Goal: Transaction & Acquisition: Obtain resource

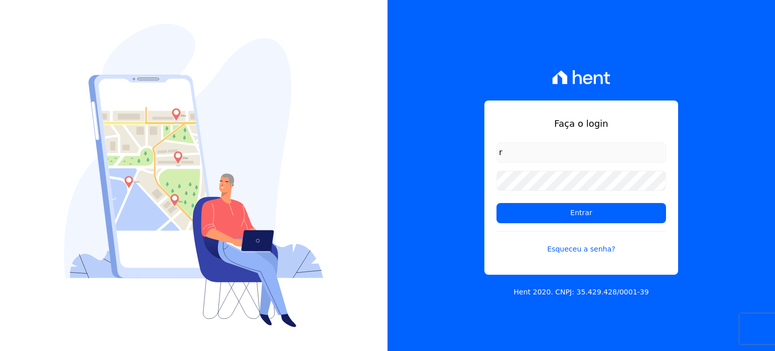
type input "ronaldo.trindade@vlbarros.com.br"
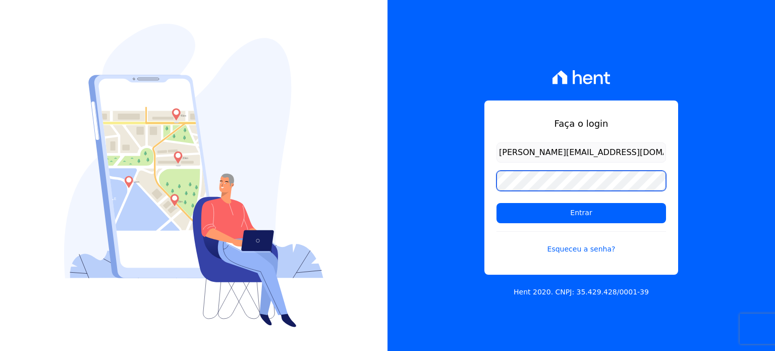
click at [497, 203] on input "Entrar" at bounding box center [582, 213] width 170 height 20
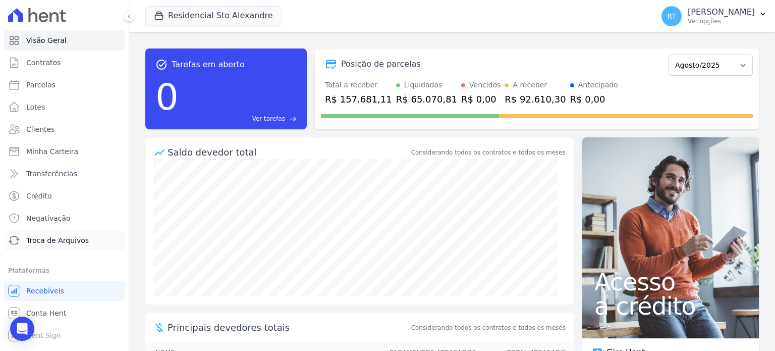
click at [67, 242] on span "Troca de Arquivos" at bounding box center [57, 240] width 63 height 10
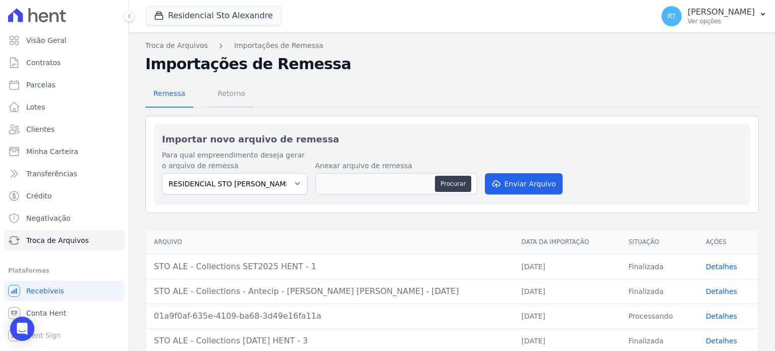
click at [234, 98] on span "Retorno" at bounding box center [232, 93] width 40 height 20
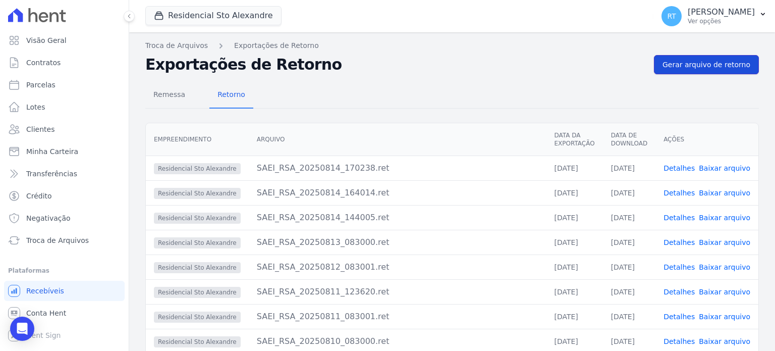
click at [710, 62] on span "Gerar arquivo de retorno" at bounding box center [707, 65] width 88 height 10
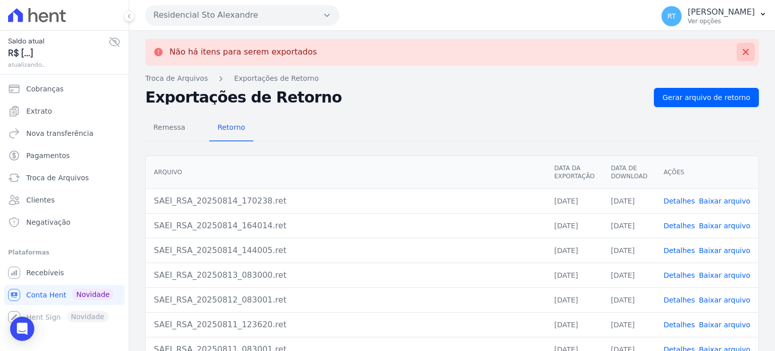
click at [743, 52] on icon at bounding box center [746, 52] width 6 height 6
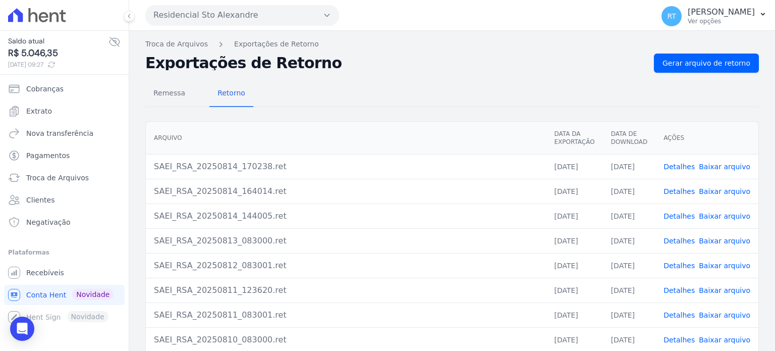
click at [682, 192] on link "Detalhes" at bounding box center [679, 191] width 31 height 8
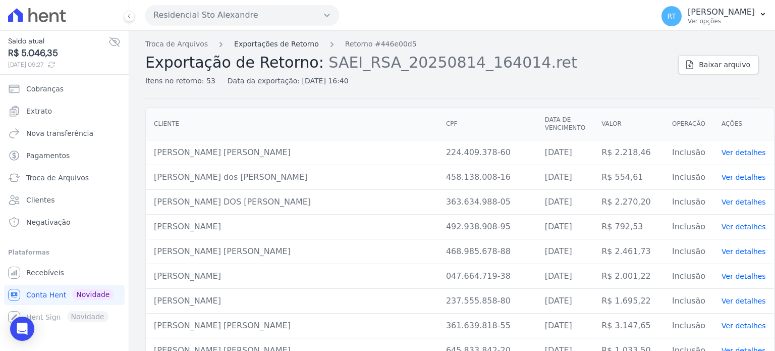
click at [276, 44] on link "Exportações de Retorno" at bounding box center [276, 44] width 85 height 11
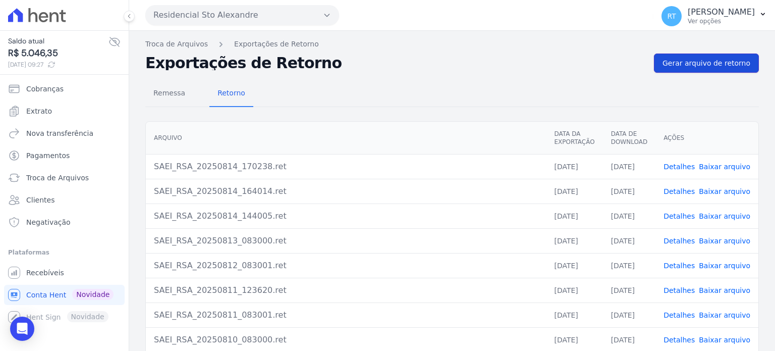
click at [695, 62] on span "Gerar arquivo de retorno" at bounding box center [707, 63] width 88 height 10
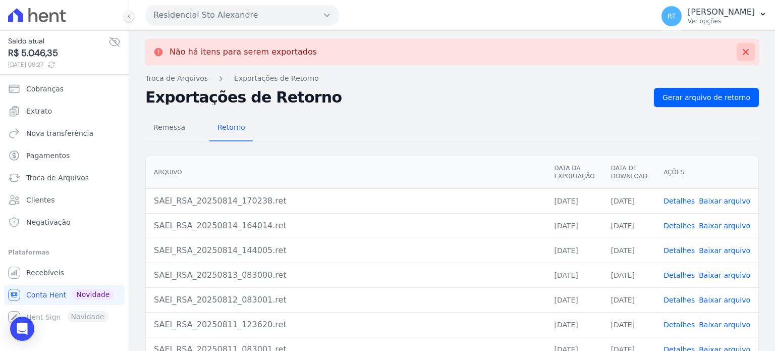
click at [741, 47] on icon at bounding box center [746, 52] width 10 height 10
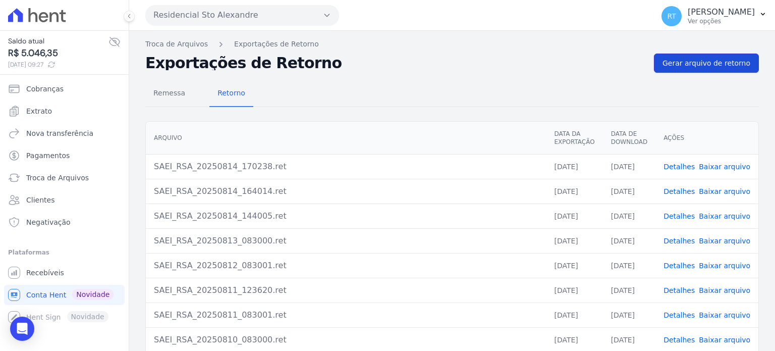
click at [715, 65] on span "Gerar arquivo de retorno" at bounding box center [707, 63] width 88 height 10
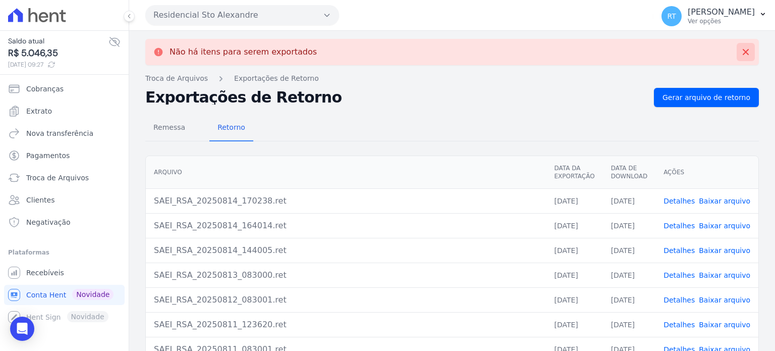
click at [743, 52] on icon at bounding box center [746, 52] width 6 height 6
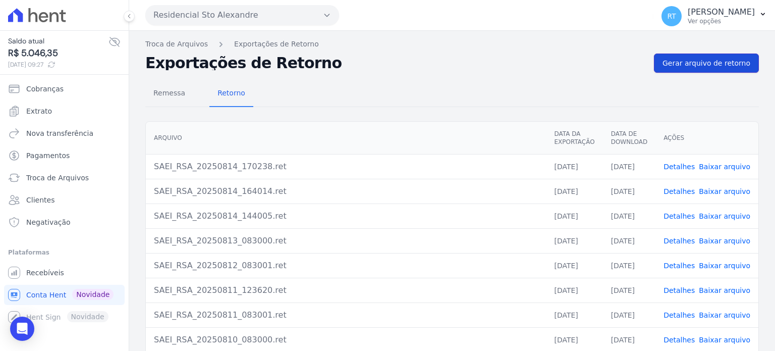
click at [709, 59] on span "Gerar arquivo de retorno" at bounding box center [707, 63] width 88 height 10
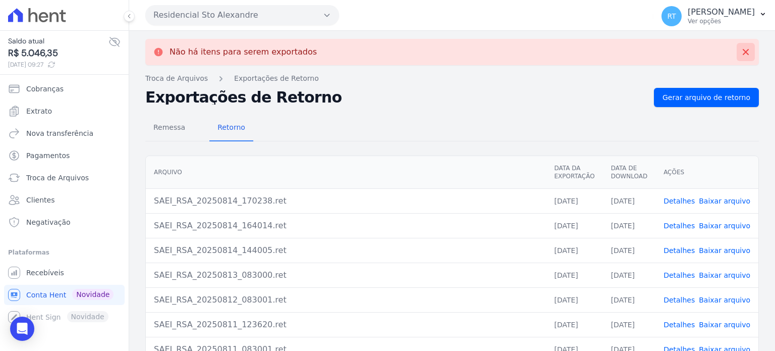
click at [743, 52] on icon at bounding box center [746, 52] width 6 height 6
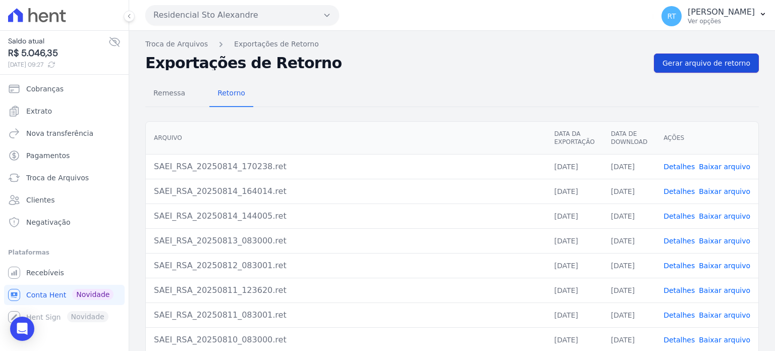
click at [708, 61] on span "Gerar arquivo de retorno" at bounding box center [707, 63] width 88 height 10
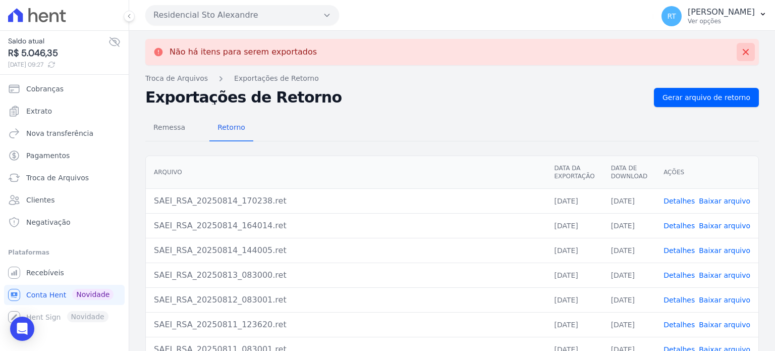
click at [741, 52] on icon at bounding box center [746, 52] width 10 height 10
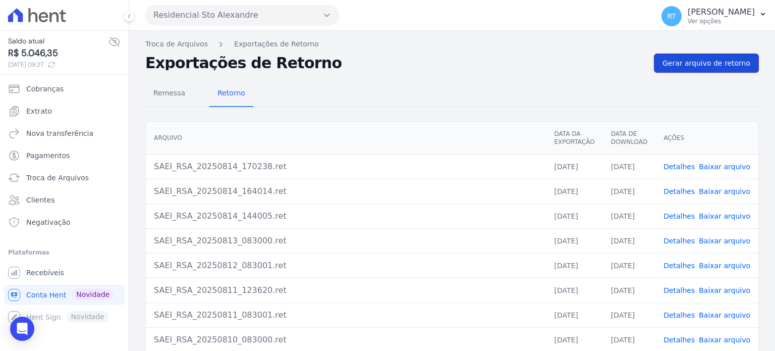
click at [706, 60] on span "Gerar arquivo de retorno" at bounding box center [707, 63] width 88 height 10
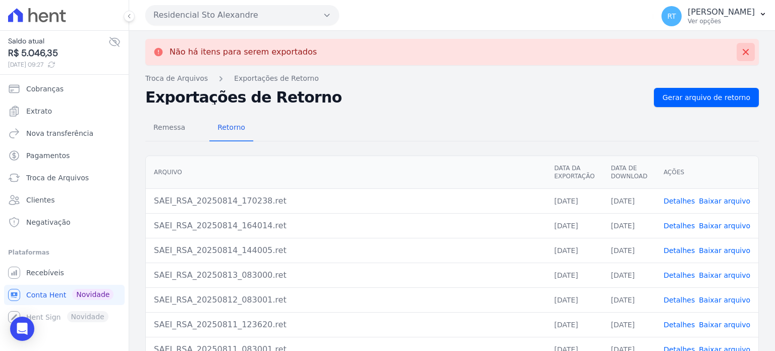
click at [741, 54] on icon at bounding box center [746, 52] width 10 height 10
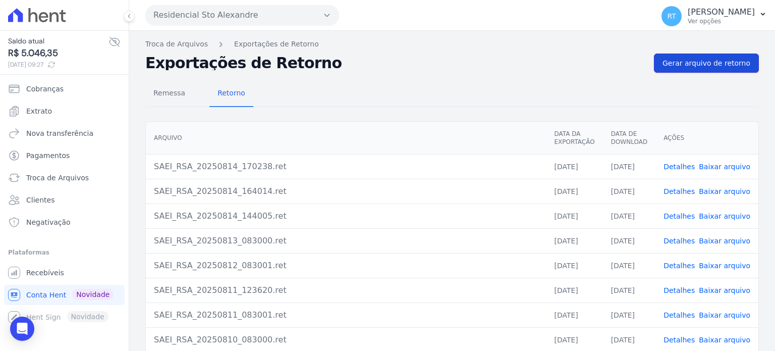
click at [715, 65] on span "Gerar arquivo de retorno" at bounding box center [707, 63] width 88 height 10
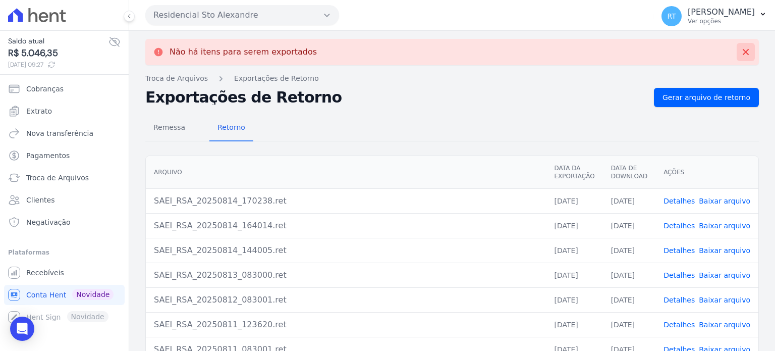
click at [743, 51] on icon at bounding box center [746, 52] width 6 height 6
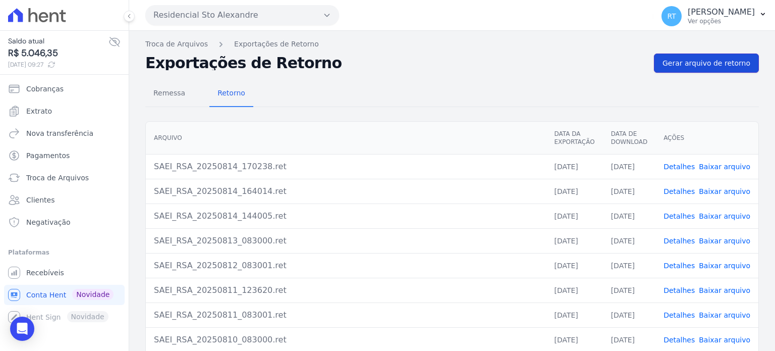
click at [708, 60] on span "Gerar arquivo de retorno" at bounding box center [707, 63] width 88 height 10
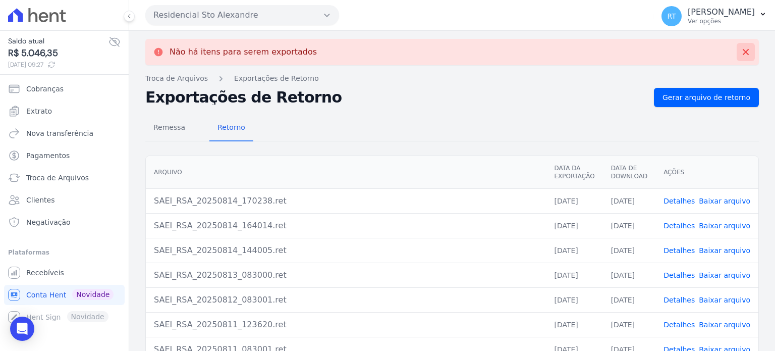
click at [741, 51] on icon at bounding box center [746, 52] width 10 height 10
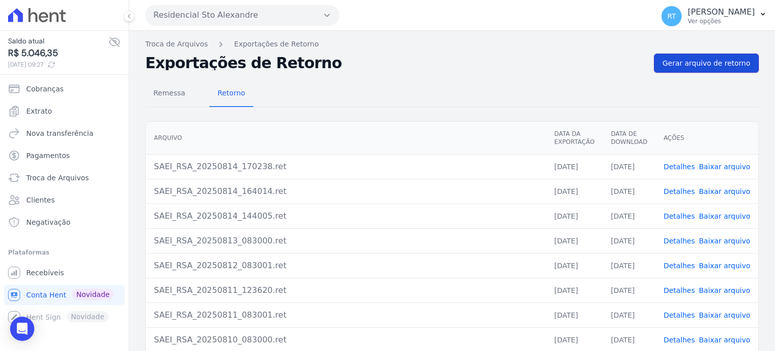
click at [709, 62] on span "Gerar arquivo de retorno" at bounding box center [707, 63] width 88 height 10
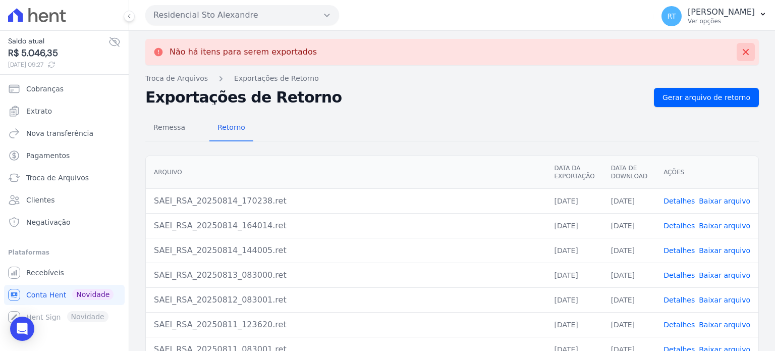
click at [743, 50] on icon at bounding box center [746, 52] width 6 height 6
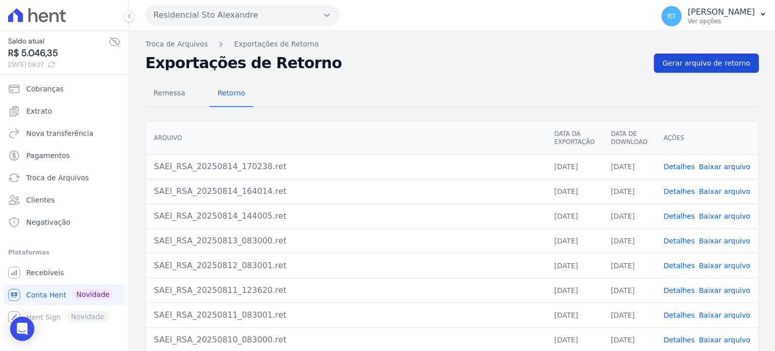
click at [707, 61] on span "Gerar arquivo de retorno" at bounding box center [707, 63] width 88 height 10
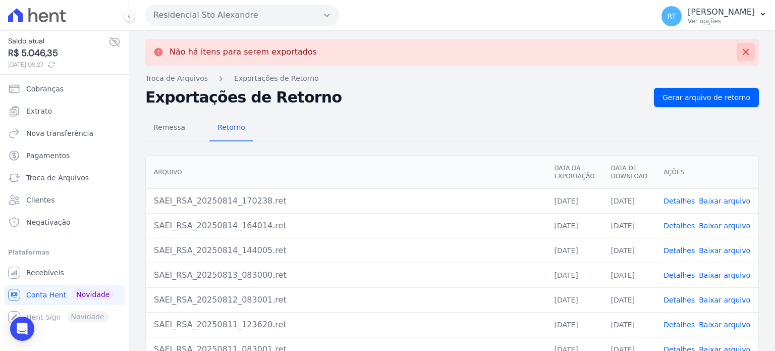
click at [741, 49] on icon at bounding box center [746, 52] width 10 height 10
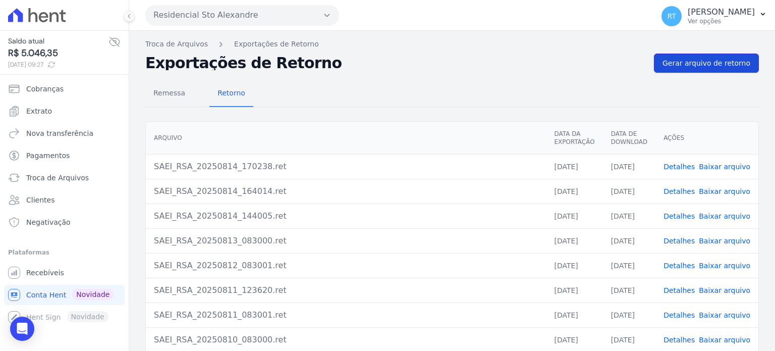
click at [717, 60] on span "Gerar arquivo de retorno" at bounding box center [707, 63] width 88 height 10
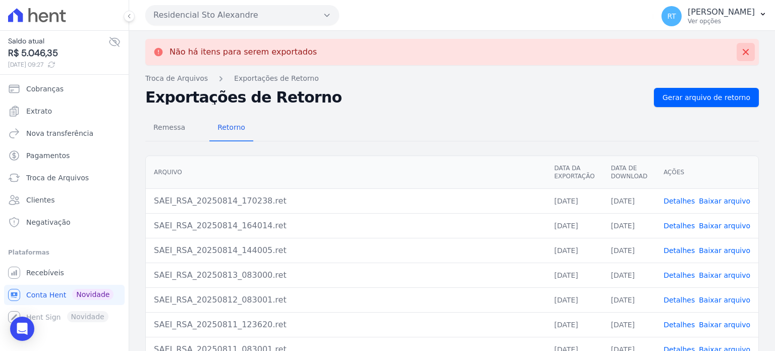
click at [742, 52] on icon at bounding box center [746, 52] width 10 height 10
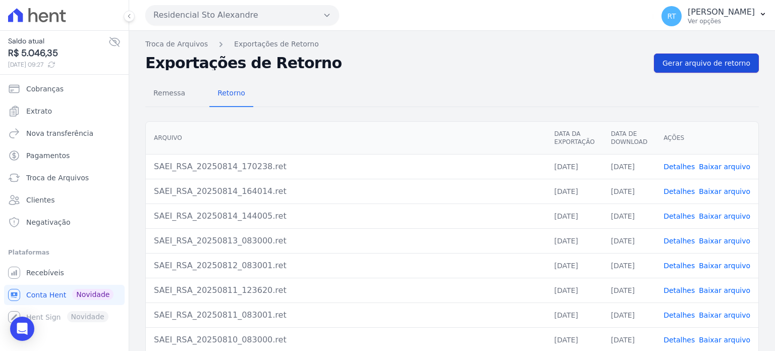
click at [730, 58] on span "Gerar arquivo de retorno" at bounding box center [707, 63] width 88 height 10
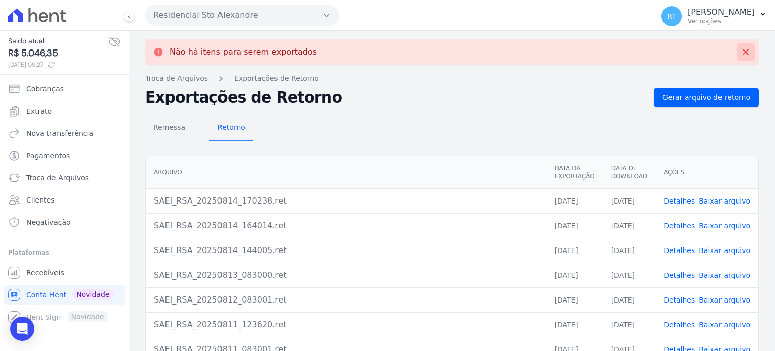
click at [741, 49] on icon at bounding box center [746, 52] width 10 height 10
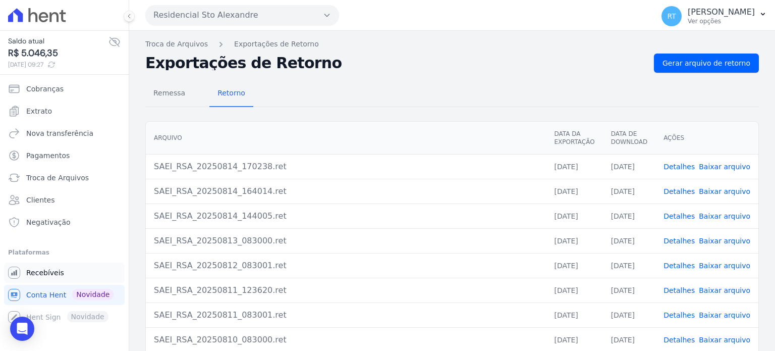
click at [38, 271] on span "Recebíveis" at bounding box center [45, 273] width 38 height 10
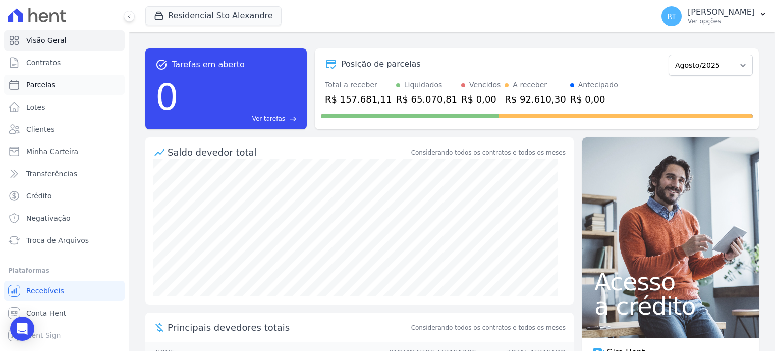
click at [39, 88] on span "Parcelas" at bounding box center [40, 85] width 29 height 10
select select
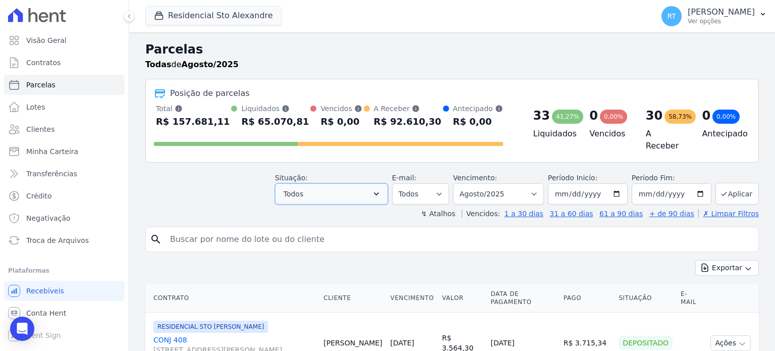
click at [379, 192] on icon "button" at bounding box center [376, 193] width 5 height 3
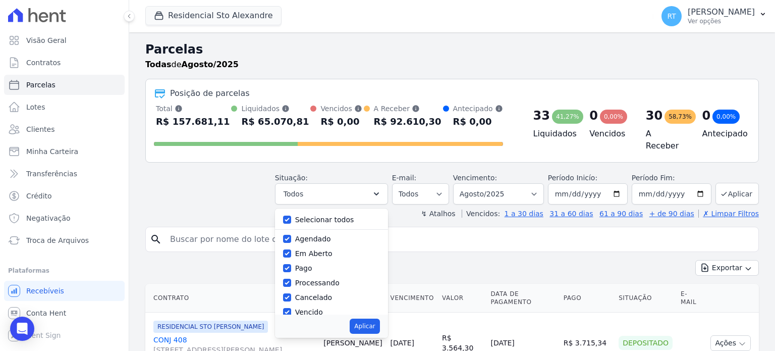
click at [315, 216] on label "Selecionar todos" at bounding box center [324, 220] width 59 height 8
click at [291, 216] on input "Selecionar todos" at bounding box center [287, 220] width 8 height 8
checkbox input "false"
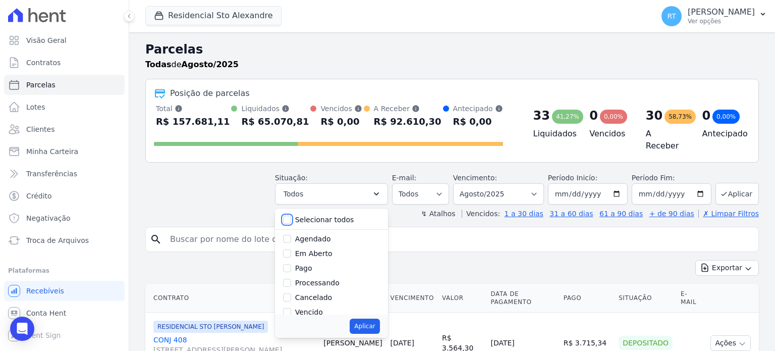
checkbox input "false"
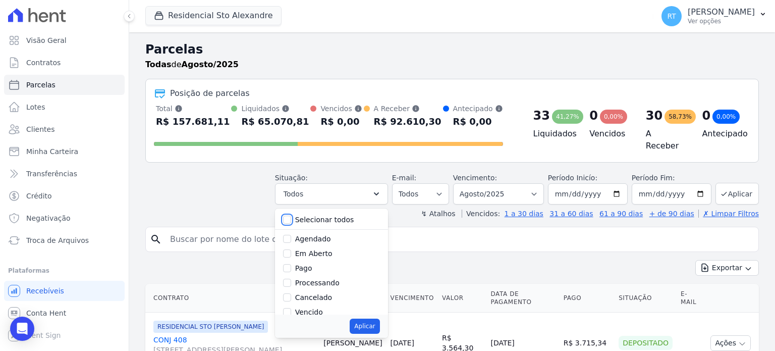
checkbox input "false"
click at [313, 253] on label "Vencido" at bounding box center [309, 255] width 28 height 8
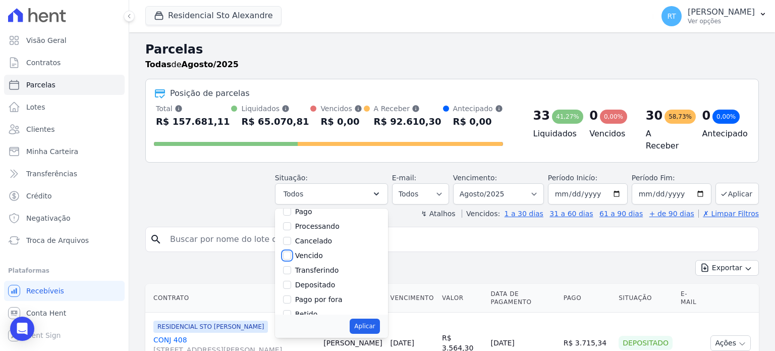
click at [291, 253] on input "Vencido" at bounding box center [287, 255] width 8 height 8
checkbox input "true"
click at [378, 323] on button "Aplicar" at bounding box center [365, 326] width 30 height 15
select select "overdue"
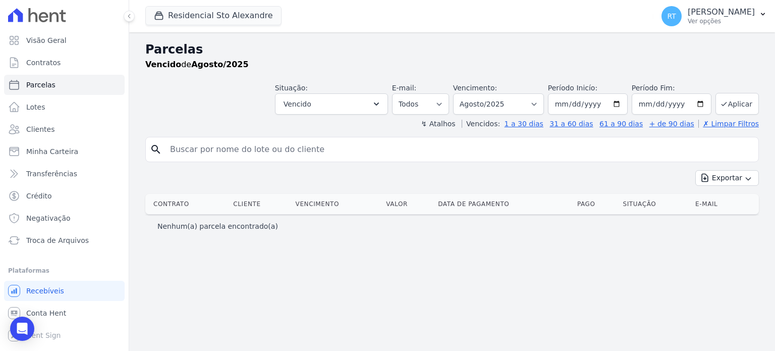
select select
click at [544, 102] on select "Filtrar por período ──────── Todos os meses Março/2020 Abril/2020 Maio/2020 Jun…" at bounding box center [498, 103] width 91 height 21
select select "date_range_filter"
click at [469, 93] on select "Filtrar por período ──────── Todos os meses Março/2020 Abril/2020 Maio/2020 Jun…" at bounding box center [498, 103] width 91 height 21
click at [624, 104] on input "2025-08-01" at bounding box center [588, 103] width 80 height 21
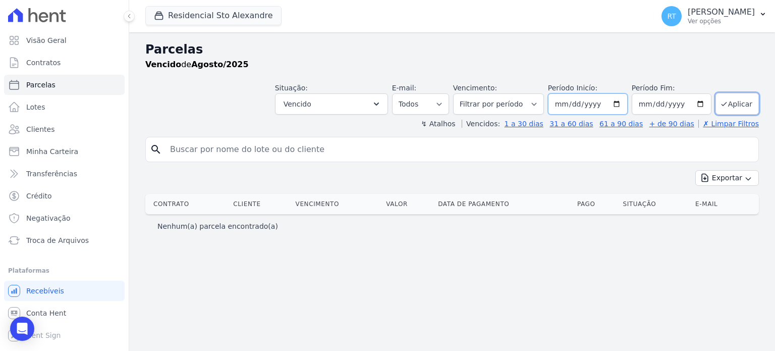
type input "[DATE]"
click at [732, 104] on button "Aplicar" at bounding box center [737, 104] width 43 height 22
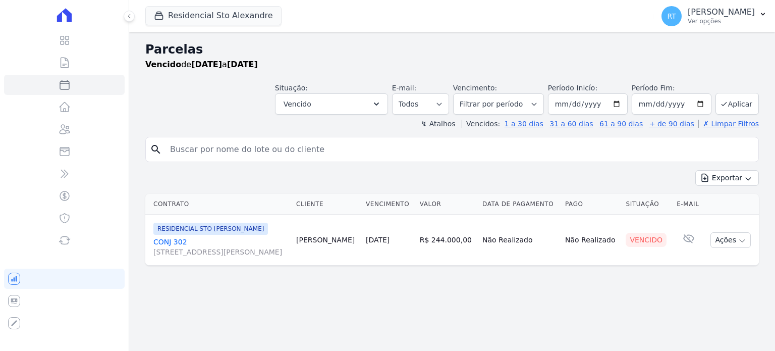
select select
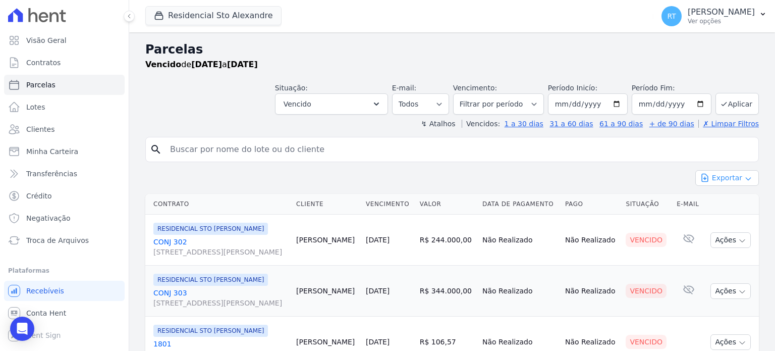
click at [721, 180] on button "Exportar" at bounding box center [728, 178] width 64 height 16
click at [723, 201] on span "Exportar PDF" at bounding box center [726, 202] width 53 height 10
click at [726, 201] on div "Exportar PDF" at bounding box center [728, 202] width 64 height 17
click at [613, 156] on input "search" at bounding box center [459, 149] width 591 height 20
click at [613, 164] on div "search Exportar Exportar PDF Exportar CSV Contrato Cliente Vencimento Valor Dat…" at bounding box center [452, 314] width 614 height 355
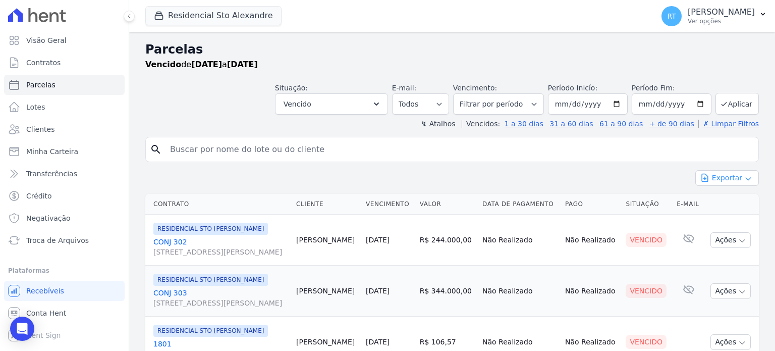
click at [725, 177] on button "Exportar" at bounding box center [728, 178] width 64 height 16
click at [721, 203] on div "Exportar PDF" at bounding box center [728, 202] width 64 height 17
click at [731, 200] on div "Exportar PDF" at bounding box center [728, 202] width 64 height 17
click at [715, 198] on div "Exportar PDF" at bounding box center [728, 202] width 64 height 17
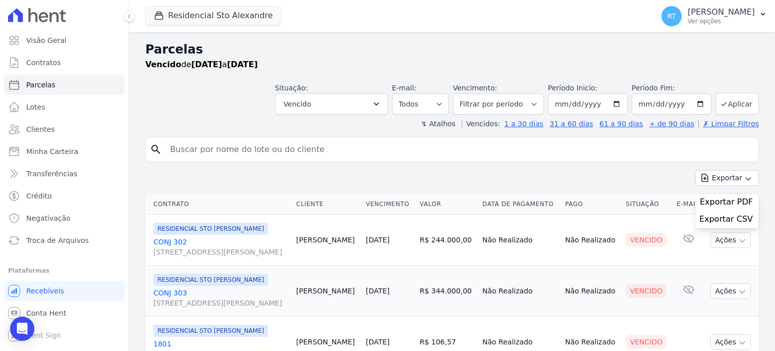
click at [645, 166] on div "search Exportar Exportar PDF Exportar CSV Contrato Cliente Vencimento Valor Dat…" at bounding box center [452, 314] width 614 height 355
click at [728, 182] on button "Exportar" at bounding box center [728, 178] width 64 height 16
click at [718, 201] on div "Exportar PDF" at bounding box center [728, 202] width 64 height 17
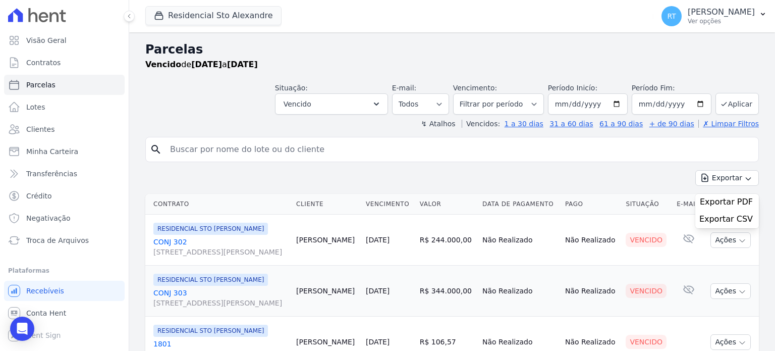
click at [718, 201] on div "Exportar PDF" at bounding box center [728, 202] width 64 height 17
click at [632, 174] on div "Exportar Exportar PDF Exportar CSV" at bounding box center [452, 182] width 614 height 24
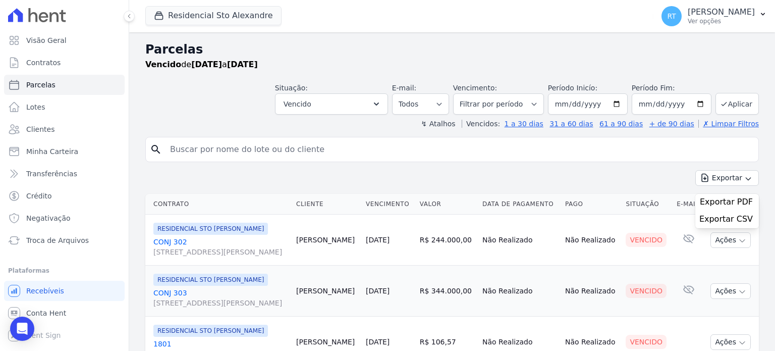
click at [729, 203] on div "Exportar PDF" at bounding box center [728, 202] width 64 height 17
click at [640, 174] on div "Exportar Exportar PDF Exportar CSV" at bounding box center [452, 182] width 614 height 24
click at [711, 200] on div "Exportar PDF" at bounding box center [728, 202] width 64 height 17
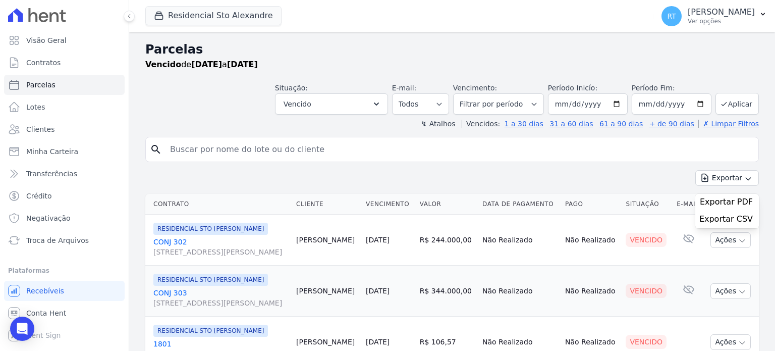
click at [636, 173] on div "Exportar Exportar PDF Exportar CSV" at bounding box center [452, 182] width 614 height 24
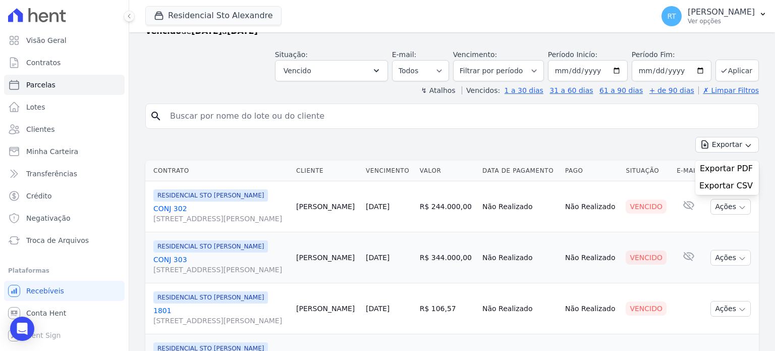
scroll to position [16, 0]
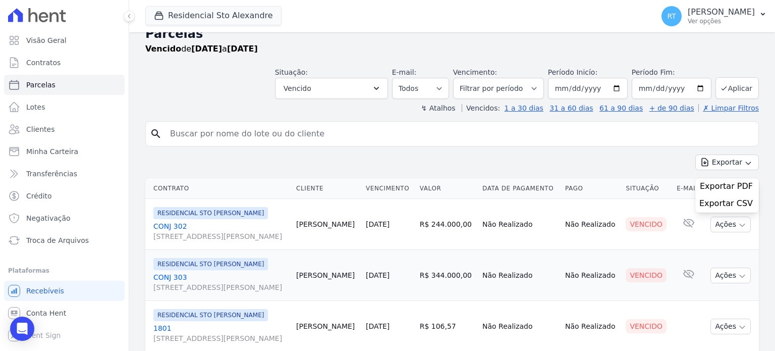
click at [631, 161] on div "Exportar Exportar PDF Exportar CSV" at bounding box center [452, 166] width 614 height 24
click at [759, 164] on div "Parcelas Vencido de 01/04/2025 a 31/08/2025 Situação: Agendado Em Aberto Pago P…" at bounding box center [452, 251] width 646 height 468
click at [720, 160] on button "Exportar" at bounding box center [728, 162] width 64 height 16
click at [716, 189] on div "Exportar PDF" at bounding box center [728, 186] width 64 height 17
click at [611, 144] on div "search" at bounding box center [452, 133] width 614 height 25
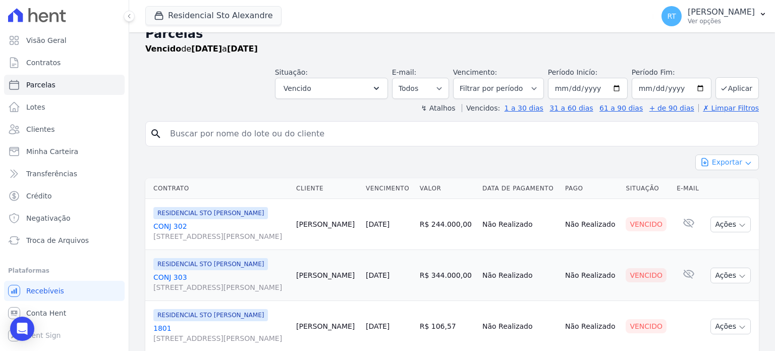
click at [722, 162] on button "Exportar" at bounding box center [728, 162] width 64 height 16
click at [718, 189] on div "Exportar PDF" at bounding box center [728, 186] width 64 height 17
click at [656, 157] on div "Exportar Exportar PDF Exportar CSV" at bounding box center [452, 166] width 614 height 24
click at [758, 146] on div "Parcelas Vencido de 01/04/2025 a 31/08/2025 Situação: Agendado Em Aberto Pago P…" at bounding box center [452, 251] width 646 height 468
click at [723, 162] on button "Exportar" at bounding box center [728, 162] width 64 height 16
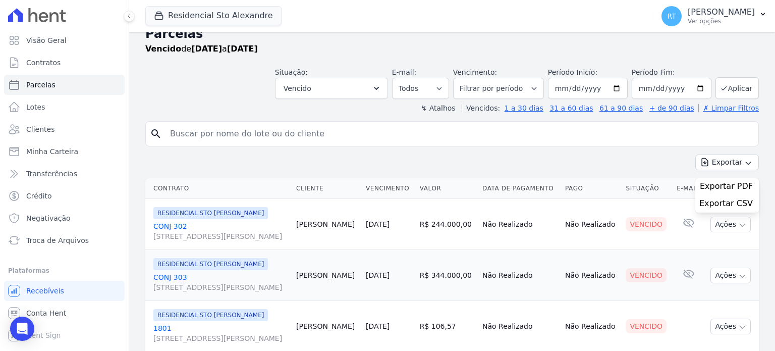
click at [729, 187] on div "Exportar PDF" at bounding box center [728, 186] width 64 height 17
click at [762, 150] on div "Parcelas Vencido de 01/04/2025 a 31/08/2025 Situação: Agendado Em Aberto Pago P…" at bounding box center [452, 251] width 646 height 468
click at [739, 133] on input "search" at bounding box center [459, 134] width 591 height 20
click at [646, 139] on input "search" at bounding box center [459, 134] width 591 height 20
click at [626, 160] on div "Exportar Exportar PDF Exportar CSV" at bounding box center [452, 166] width 614 height 24
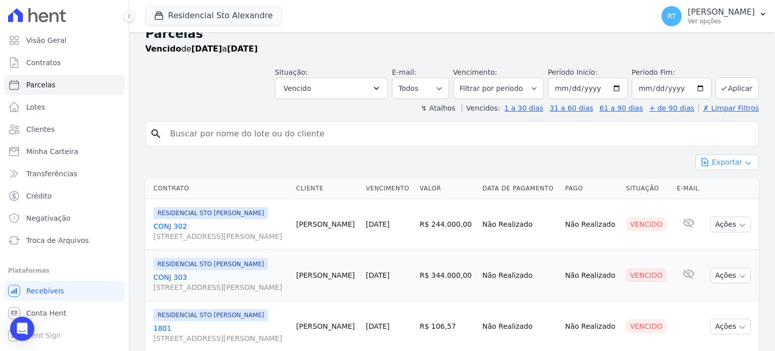
click at [723, 161] on button "Exportar" at bounding box center [728, 162] width 64 height 16
click at [721, 187] on div "Exportar PDF" at bounding box center [728, 186] width 64 height 17
click at [674, 157] on div "Exportar Exportar PDF Exportar CSV" at bounding box center [452, 166] width 614 height 24
click at [696, 151] on div "search Exportar Exportar PDF Exportar CSV Contrato Cliente Vencimento Valor Dat…" at bounding box center [452, 298] width 614 height 355
click at [725, 160] on button "Exportar" at bounding box center [728, 162] width 64 height 16
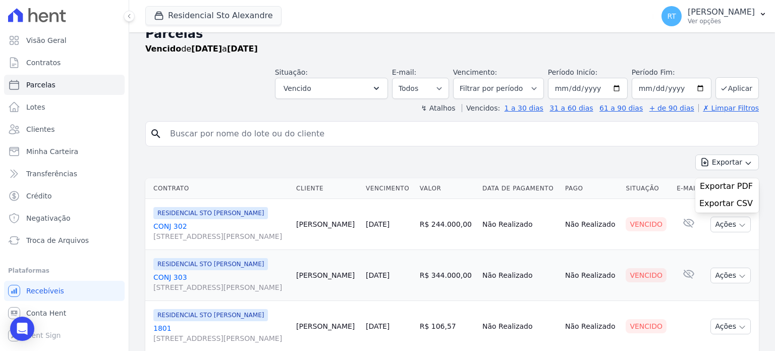
click at [724, 186] on div "Exportar PDF" at bounding box center [728, 186] width 64 height 17
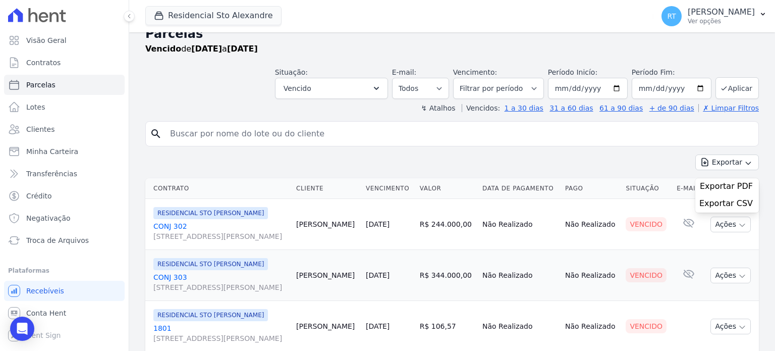
click at [605, 157] on div "Exportar Exportar PDF Exportar CSV" at bounding box center [452, 166] width 614 height 24
click at [762, 151] on div "Parcelas Vencido de 01/04/2025 a 31/08/2025 Situação: Agendado Em Aberto Pago P…" at bounding box center [452, 251] width 646 height 468
click at [746, 163] on icon "button" at bounding box center [748, 163] width 5 height 3
click at [726, 186] on div "Exportar PDF" at bounding box center [728, 186] width 64 height 17
click at [653, 168] on div "Exportar Exportar PDF Exportar CSV" at bounding box center [452, 166] width 614 height 24
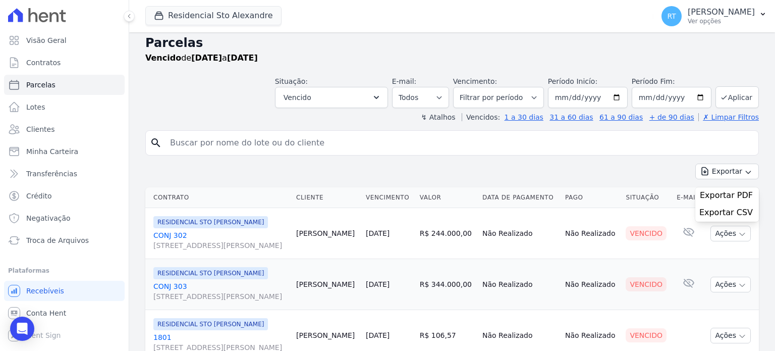
scroll to position [0, 0]
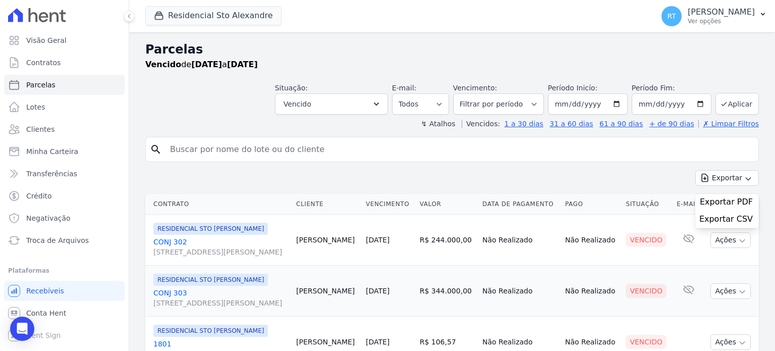
click at [721, 203] on div "Exportar PDF" at bounding box center [728, 202] width 64 height 17
click at [653, 171] on div "Exportar Exportar PDF Exportar CSV" at bounding box center [452, 182] width 614 height 24
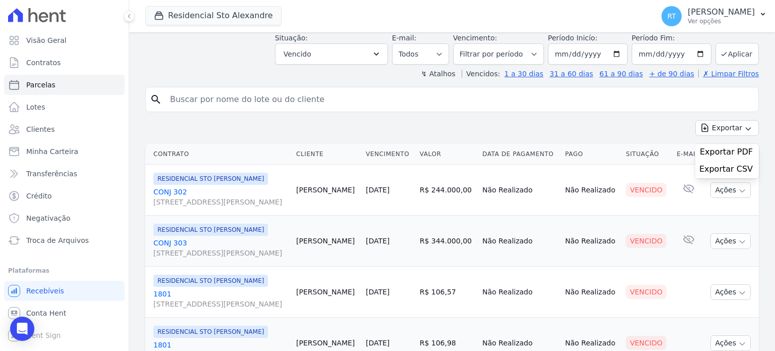
scroll to position [5, 0]
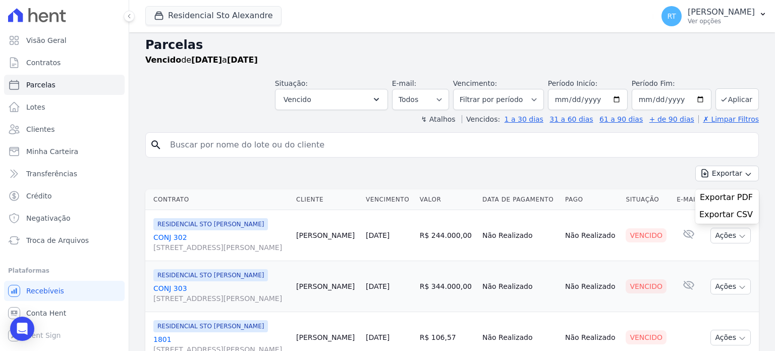
click at [396, 135] on input "search" at bounding box center [459, 145] width 591 height 20
click at [745, 174] on button "Exportar" at bounding box center [728, 174] width 64 height 16
click at [731, 198] on div "Exportar PDF" at bounding box center [728, 197] width 64 height 17
click at [702, 172] on icon "button" at bounding box center [705, 174] width 6 height 8
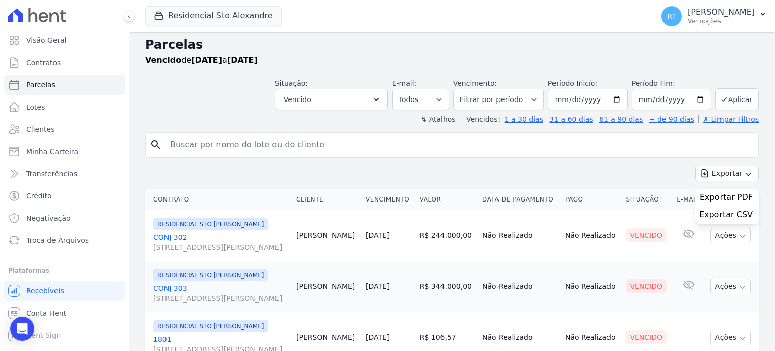
click at [702, 195] on div "Exportar PDF" at bounding box center [728, 197] width 64 height 17
click at [598, 147] on input "search" at bounding box center [459, 145] width 591 height 20
click at [373, 147] on input "search" at bounding box center [459, 145] width 591 height 20
click at [437, 59] on div "Vencido de 01/04/2025 a 31/08/2025" at bounding box center [452, 60] width 614 height 12
click at [717, 13] on p "[PERSON_NAME]" at bounding box center [721, 12] width 67 height 10
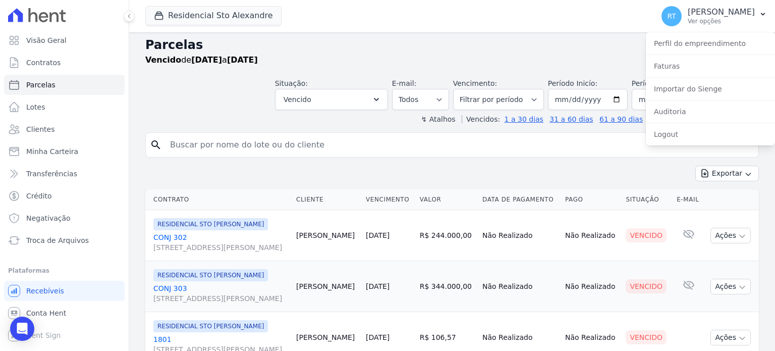
click at [522, 44] on h2 "Parcelas" at bounding box center [452, 45] width 614 height 18
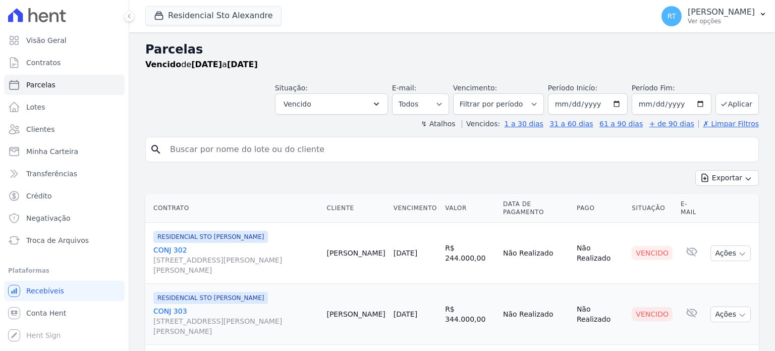
select select
click at [719, 177] on button "Exportar" at bounding box center [728, 178] width 64 height 16
click at [716, 200] on span "Exportar PDF" at bounding box center [726, 202] width 53 height 10
